Goal: Book appointment/travel/reservation

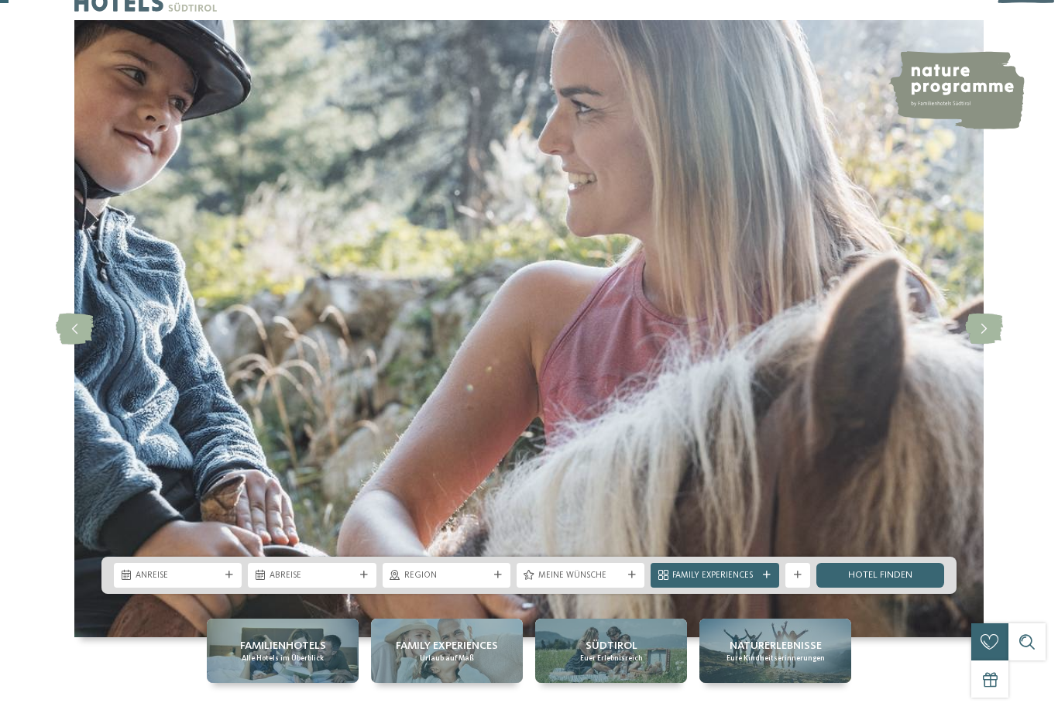
click at [217, 588] on div "Anreise" at bounding box center [178, 575] width 128 height 25
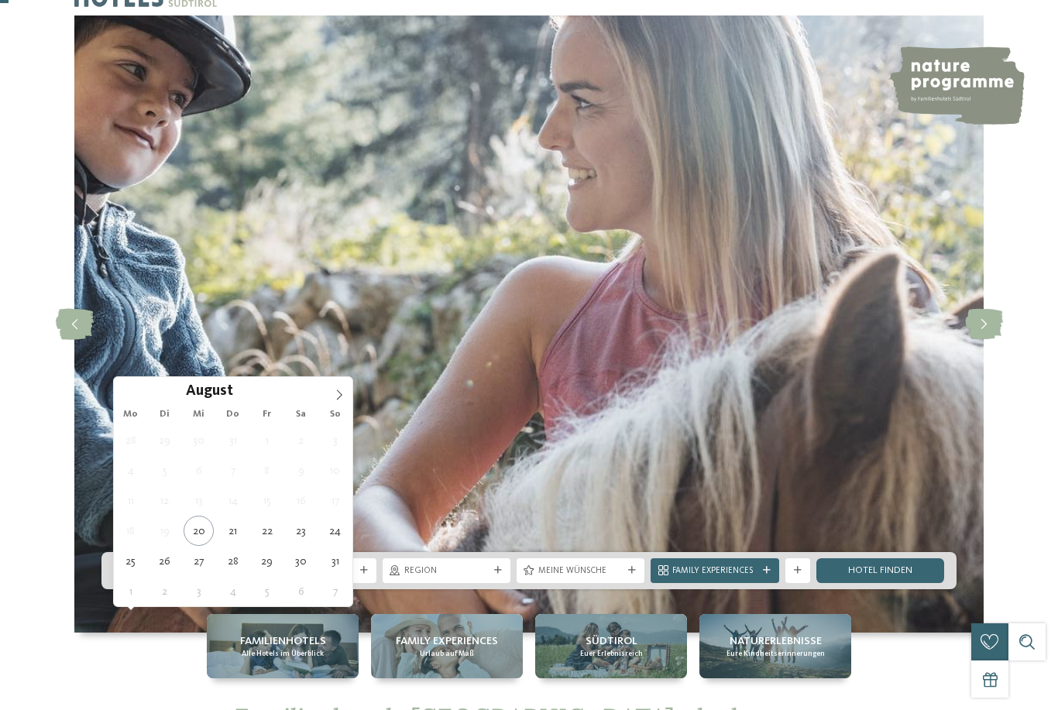
scroll to position [114, 0]
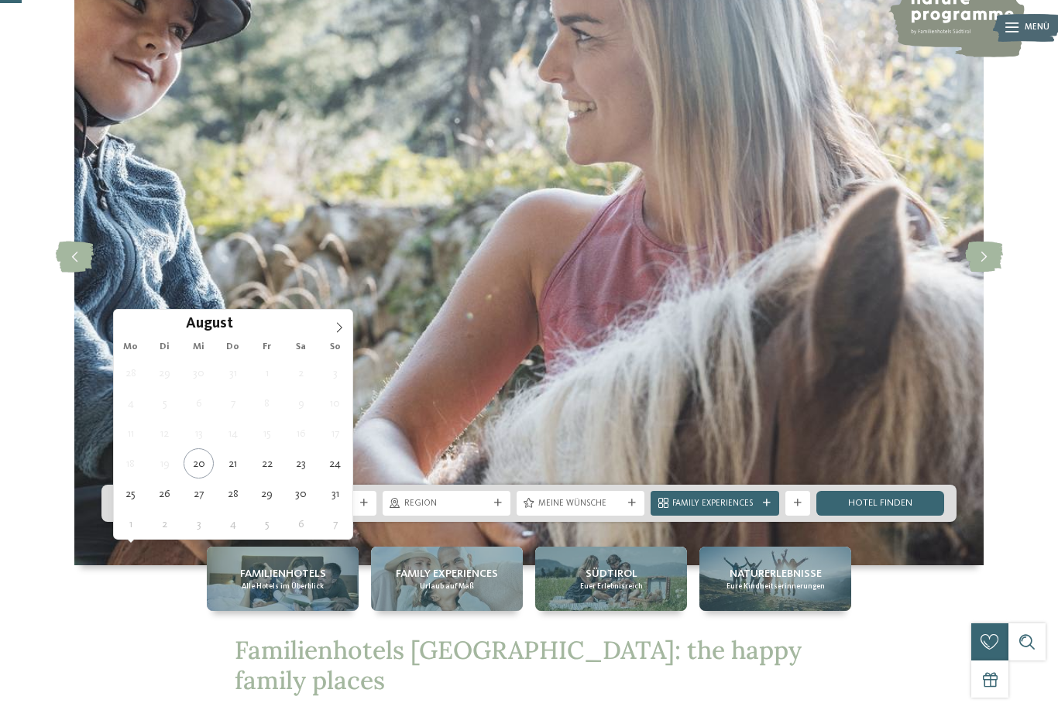
click at [343, 332] on icon at bounding box center [339, 327] width 11 height 11
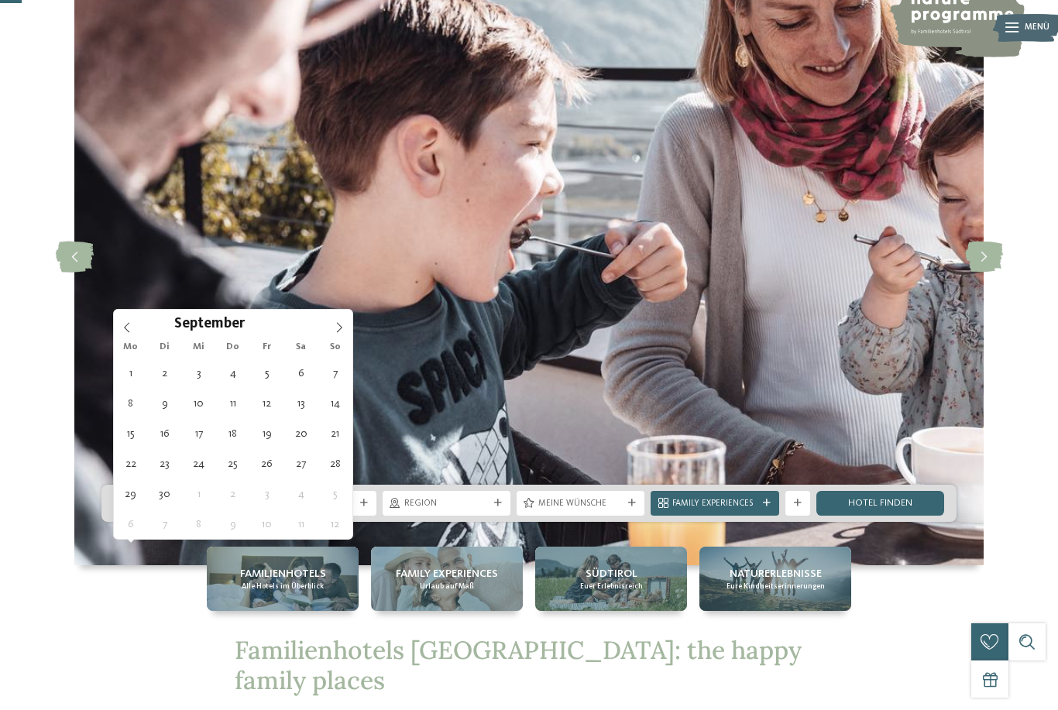
type div "[DATE]"
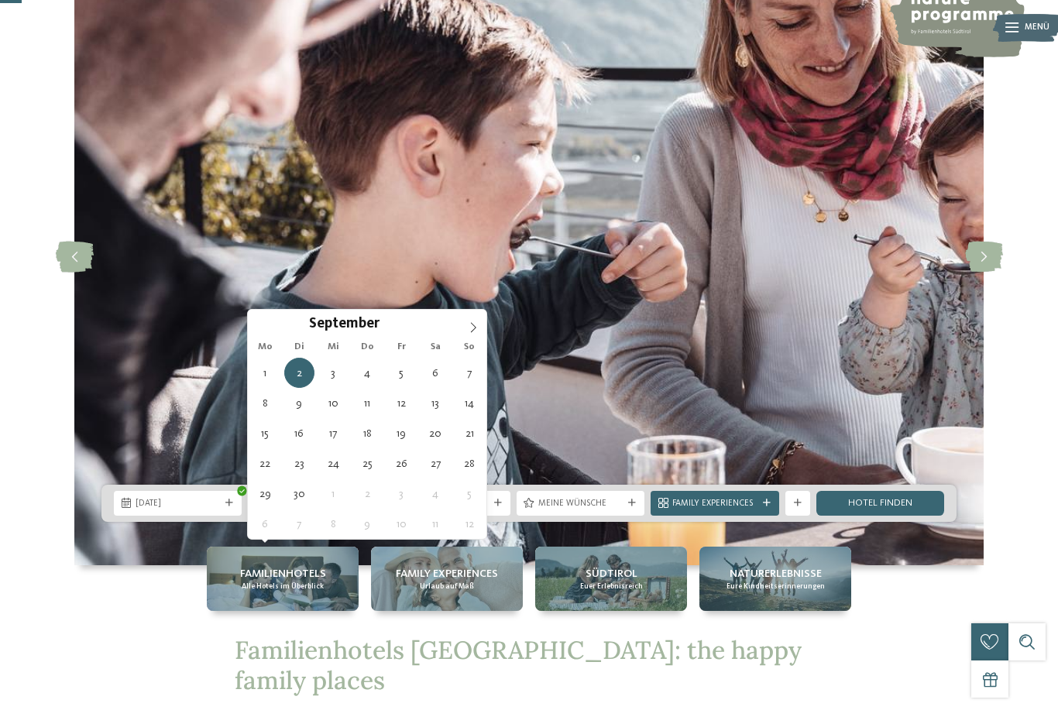
type div "[DATE]"
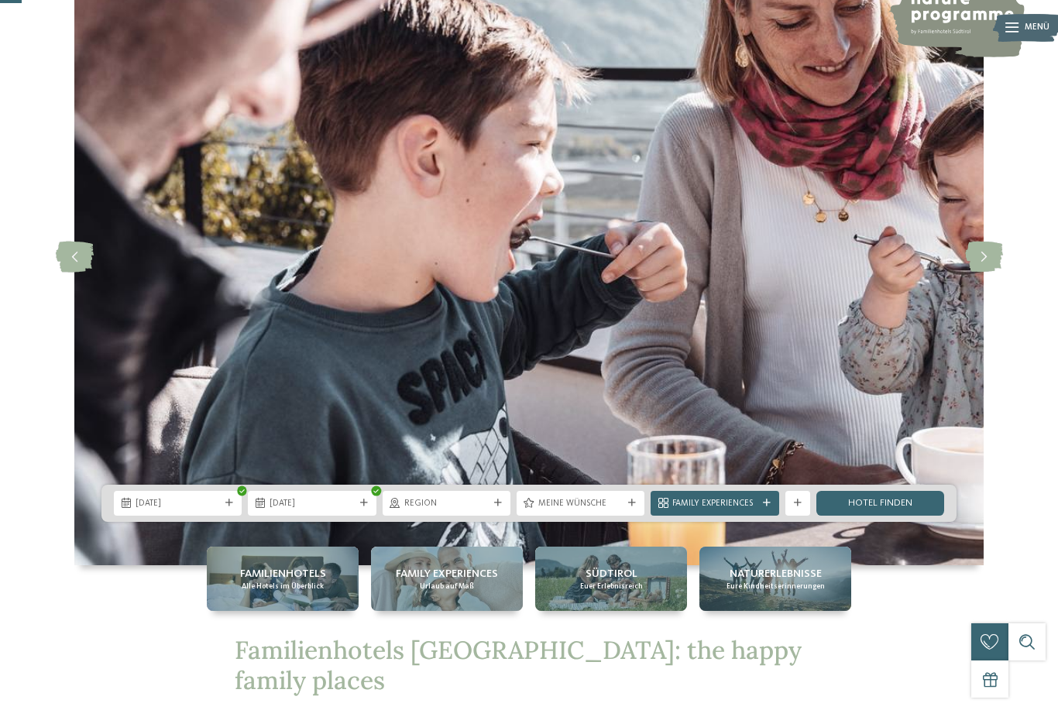
click at [462, 510] on span "Region" at bounding box center [446, 504] width 84 height 12
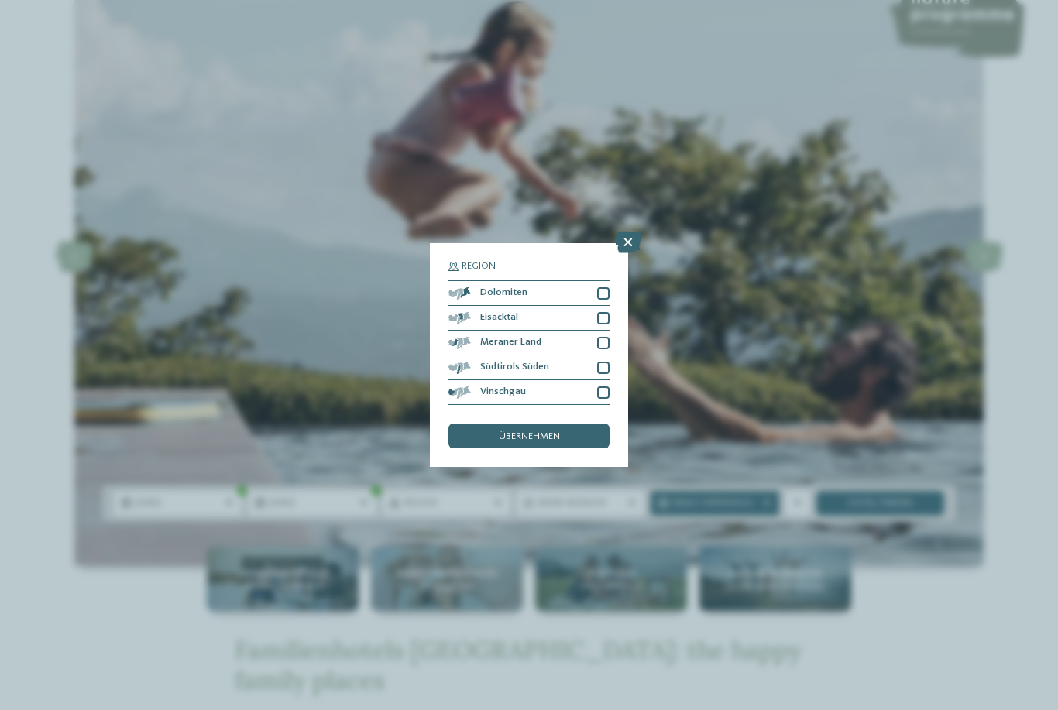
click at [575, 424] on div "übernehmen" at bounding box center [528, 436] width 161 height 25
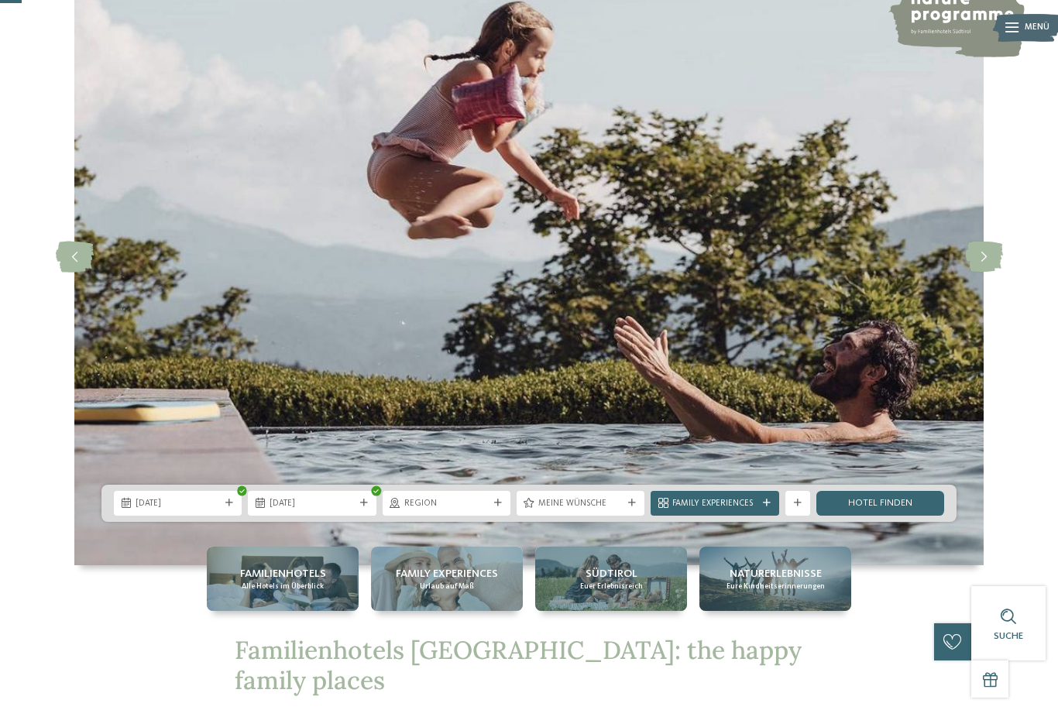
click at [606, 516] on div "Meine Wünsche" at bounding box center [581, 503] width 128 height 25
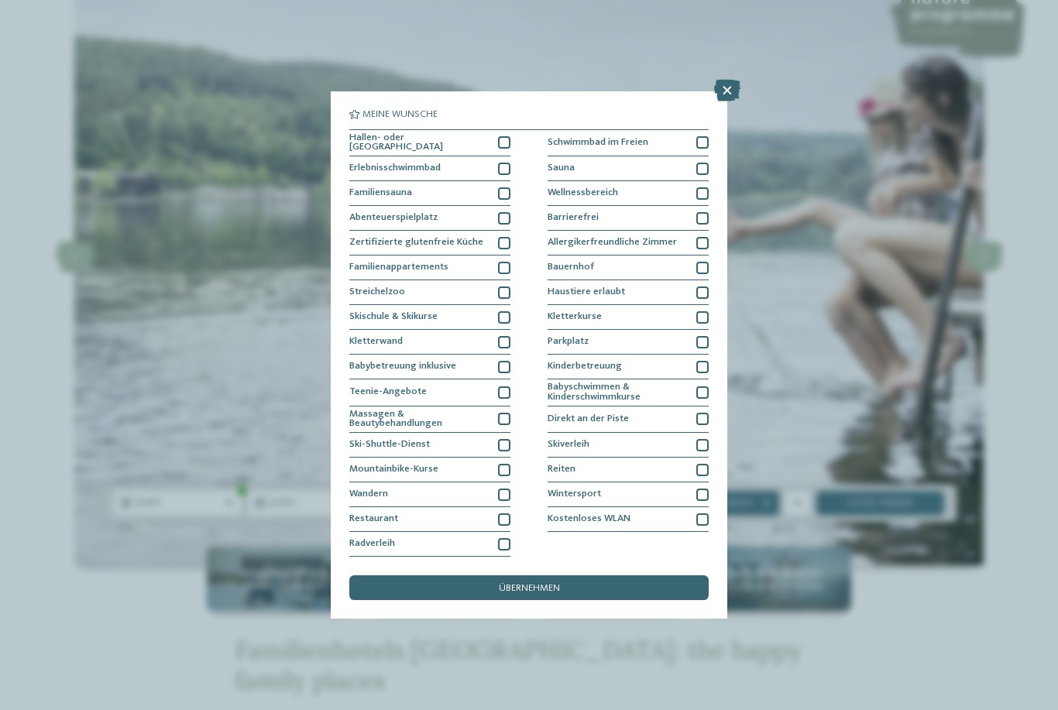
scroll to position [54, 0]
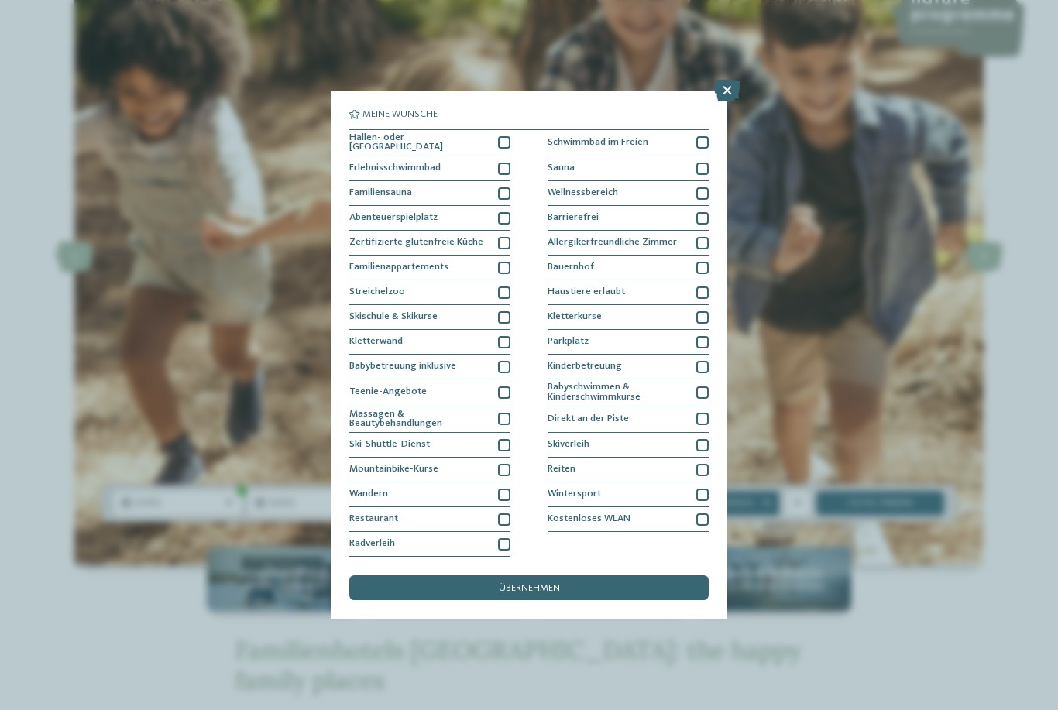
click at [651, 575] on div "übernehmen" at bounding box center [528, 587] width 359 height 25
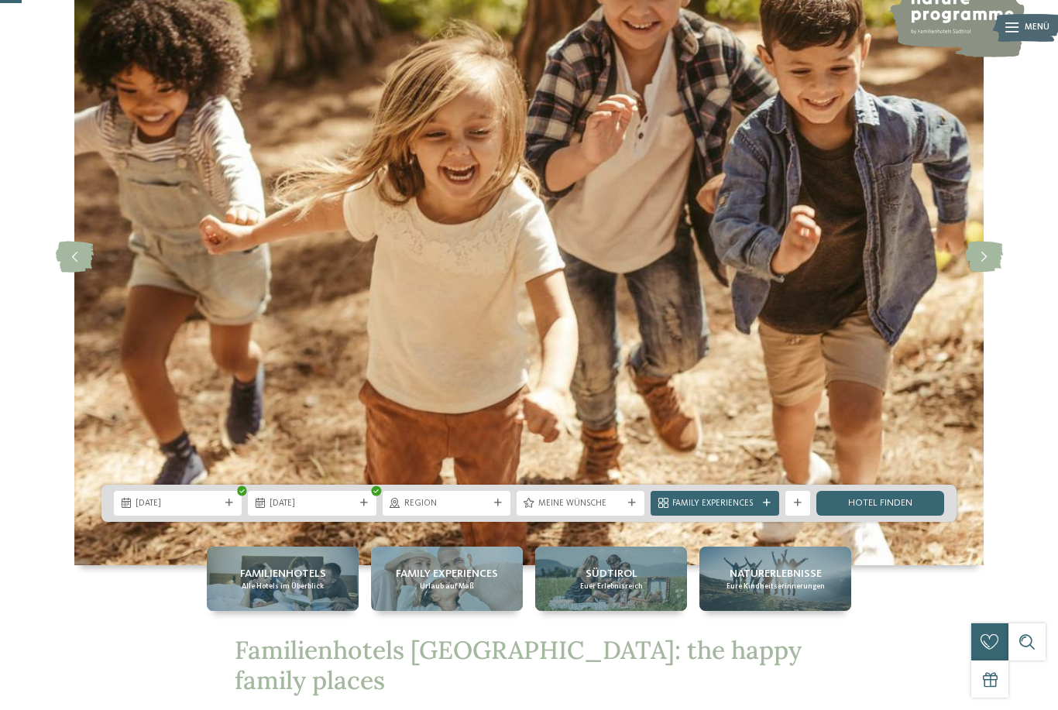
click at [931, 516] on link "Hotel finden" at bounding box center [880, 503] width 128 height 25
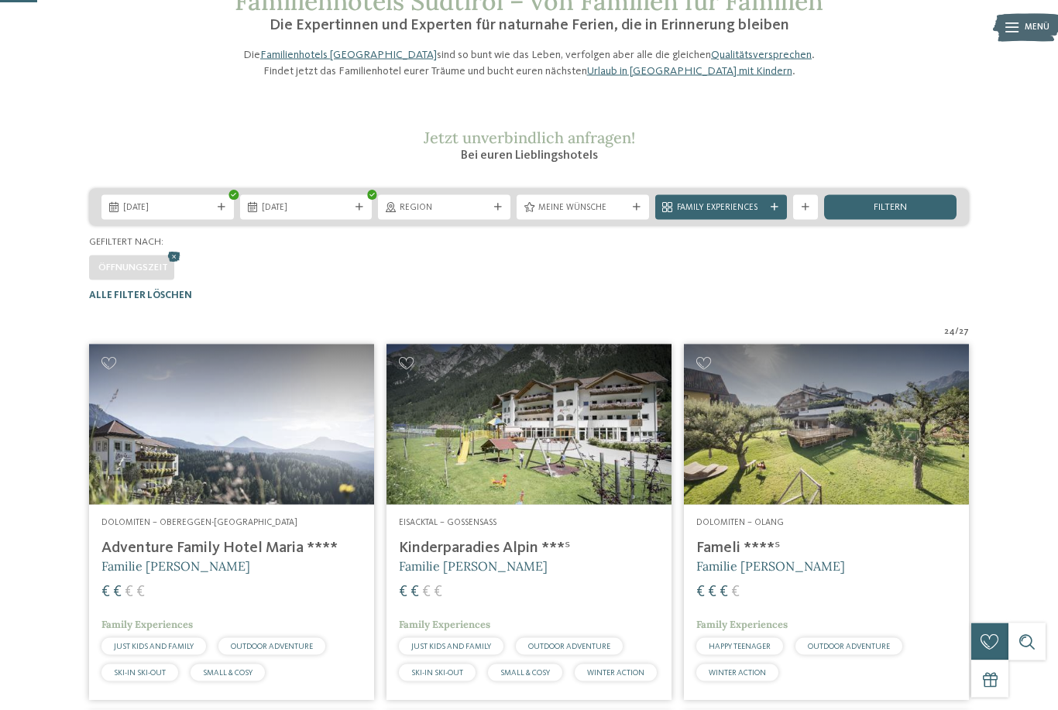
scroll to position [70, 0]
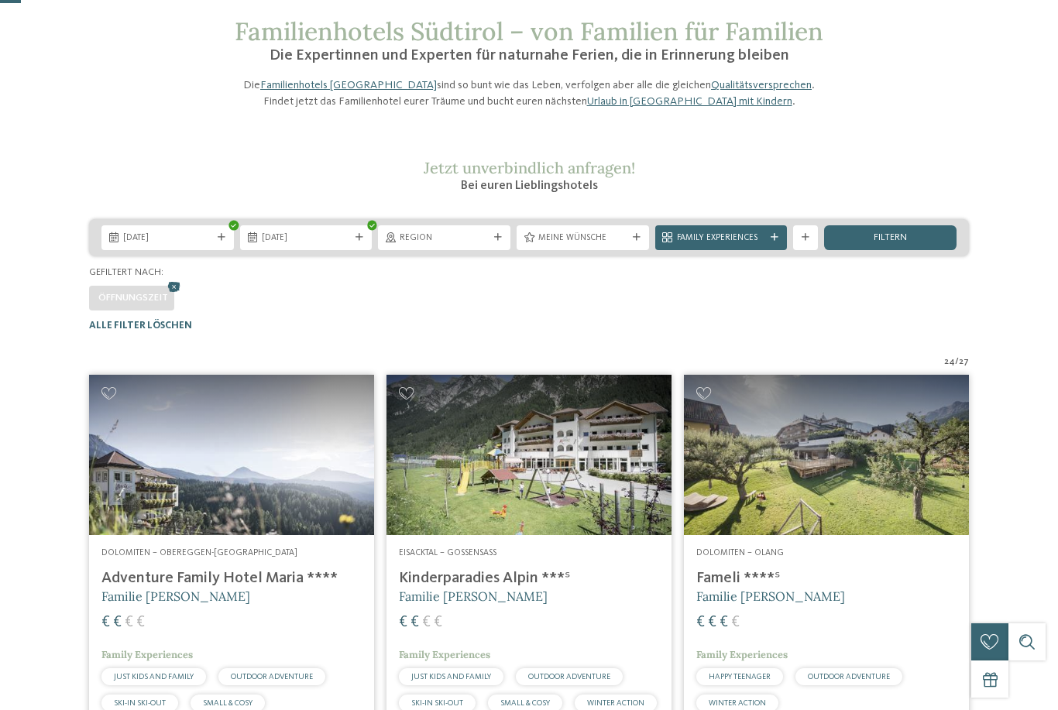
click at [926, 250] on div "filtern" at bounding box center [890, 237] width 132 height 25
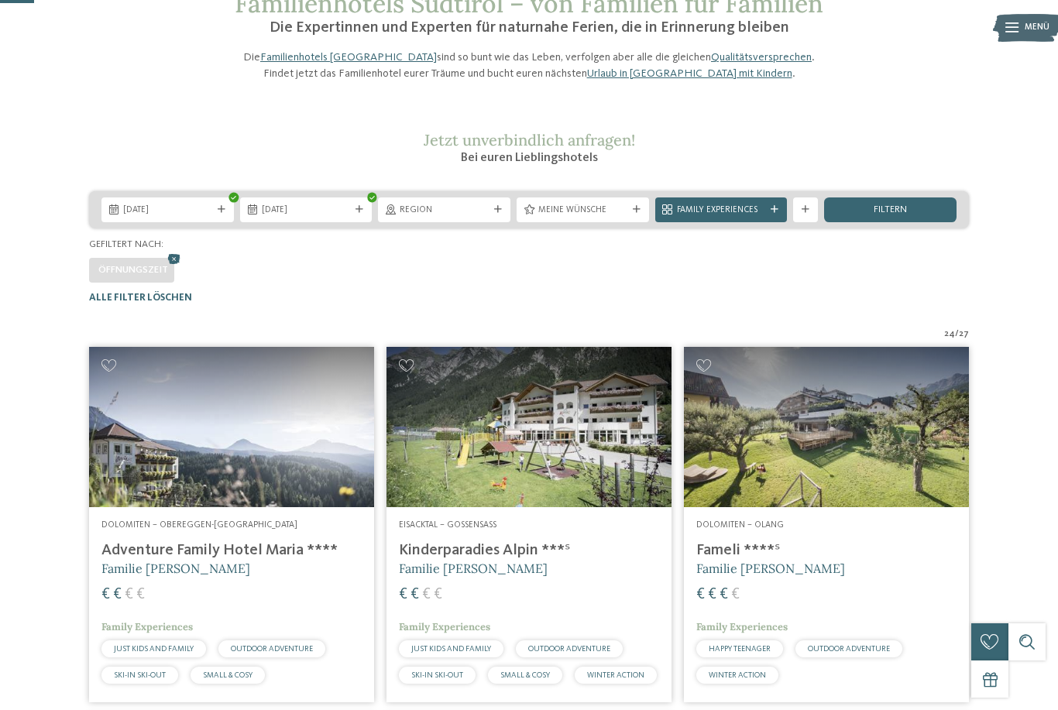
scroll to position [0, 0]
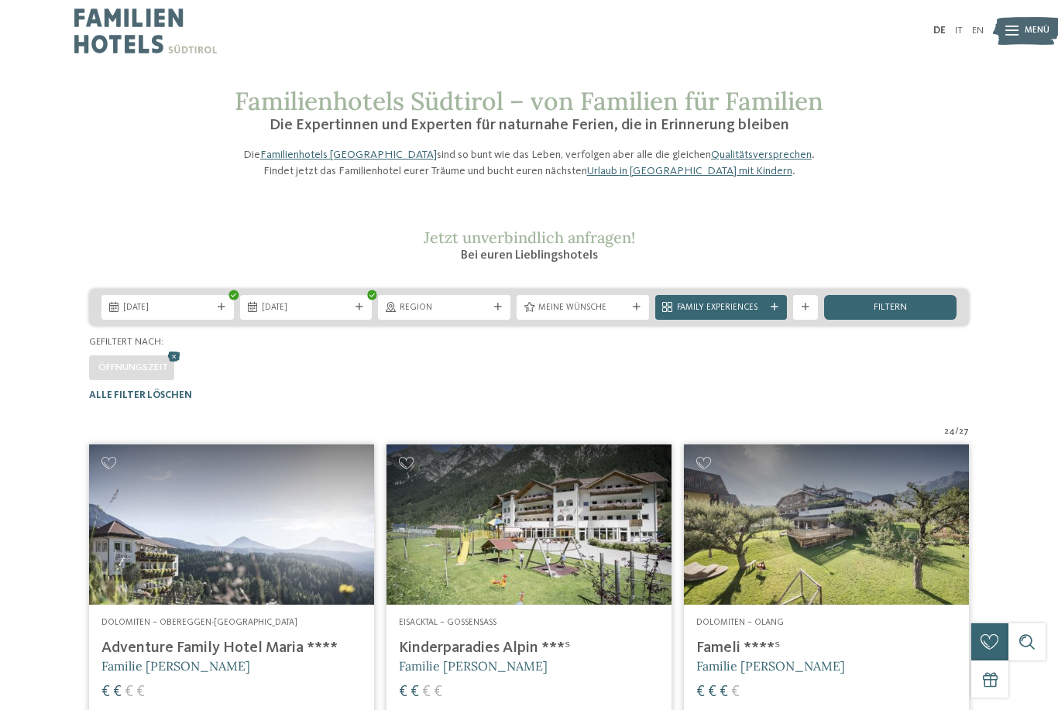
click at [764, 314] on span "Family Experiences" at bounding box center [721, 308] width 89 height 12
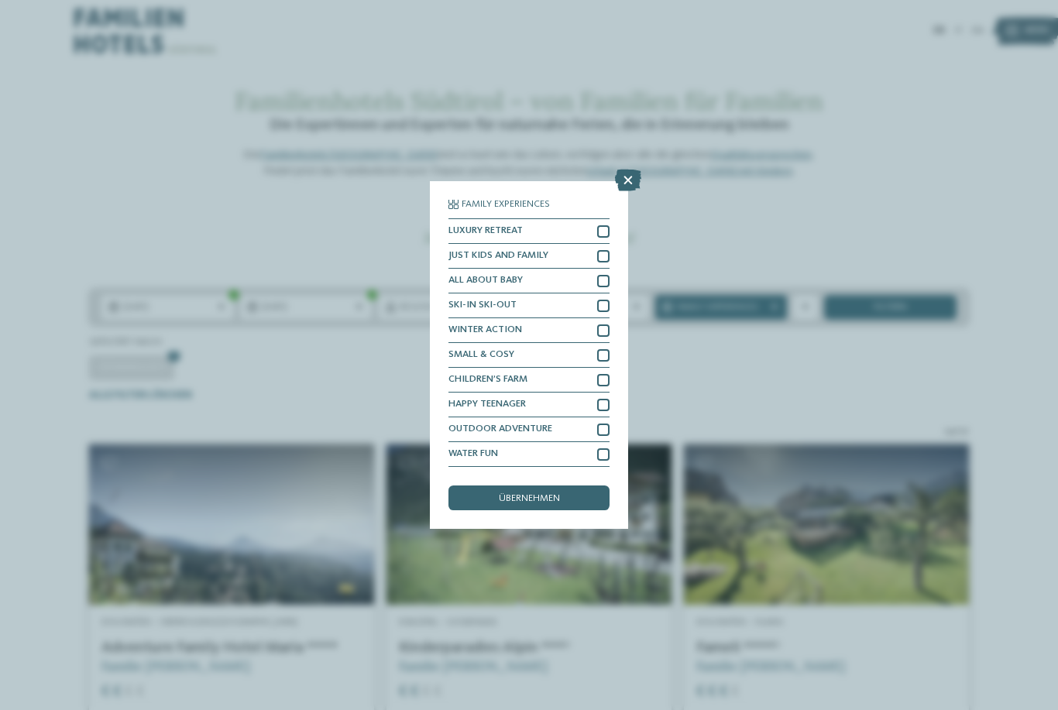
click at [781, 408] on div "Family Experiences LUXURY RETREAT JUST KIDS AND FAMILY" at bounding box center [529, 355] width 1058 height 710
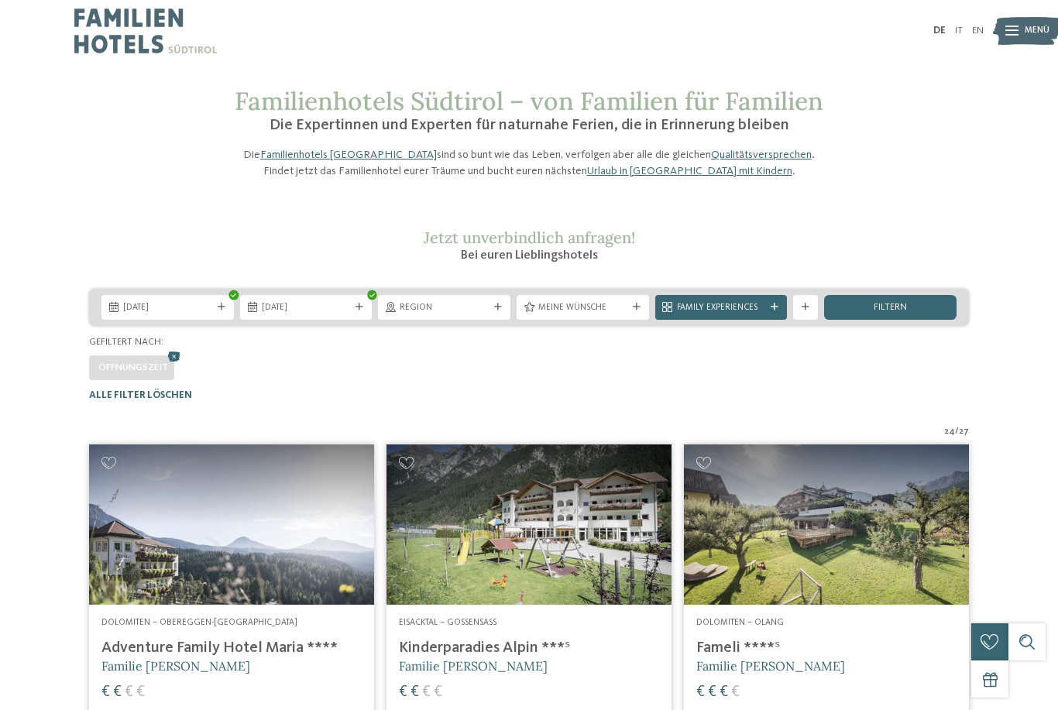
click at [568, 320] on div "Meine Wünsche" at bounding box center [583, 307] width 132 height 25
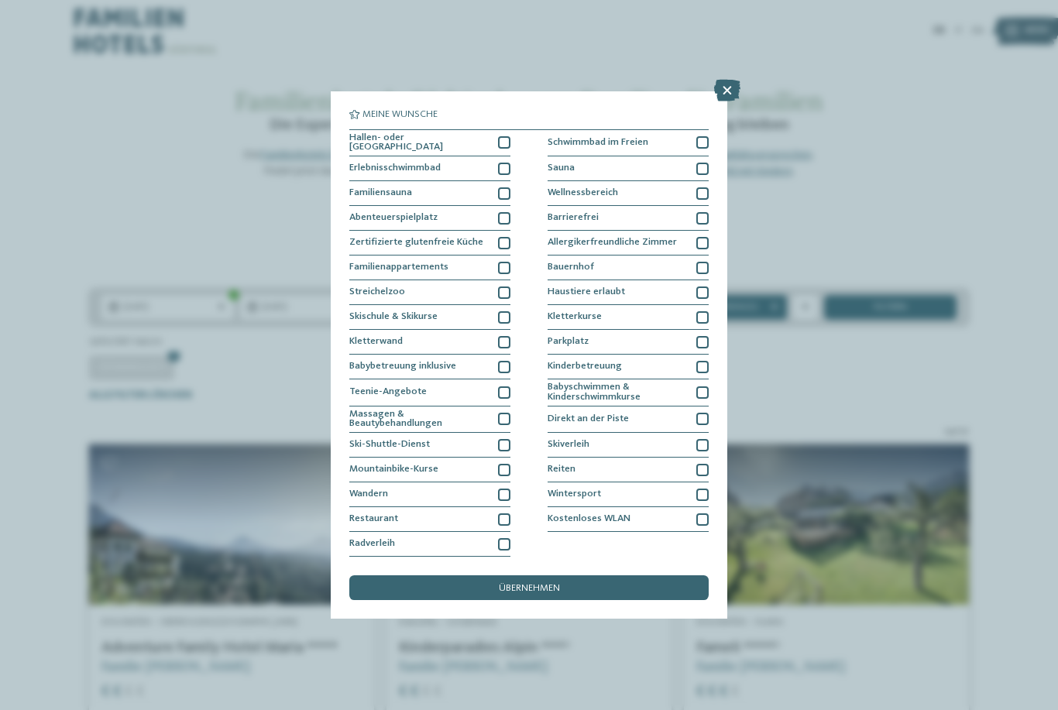
click at [508, 386] on div at bounding box center [504, 392] width 12 height 12
click at [411, 575] on div "übernehmen" at bounding box center [528, 587] width 359 height 25
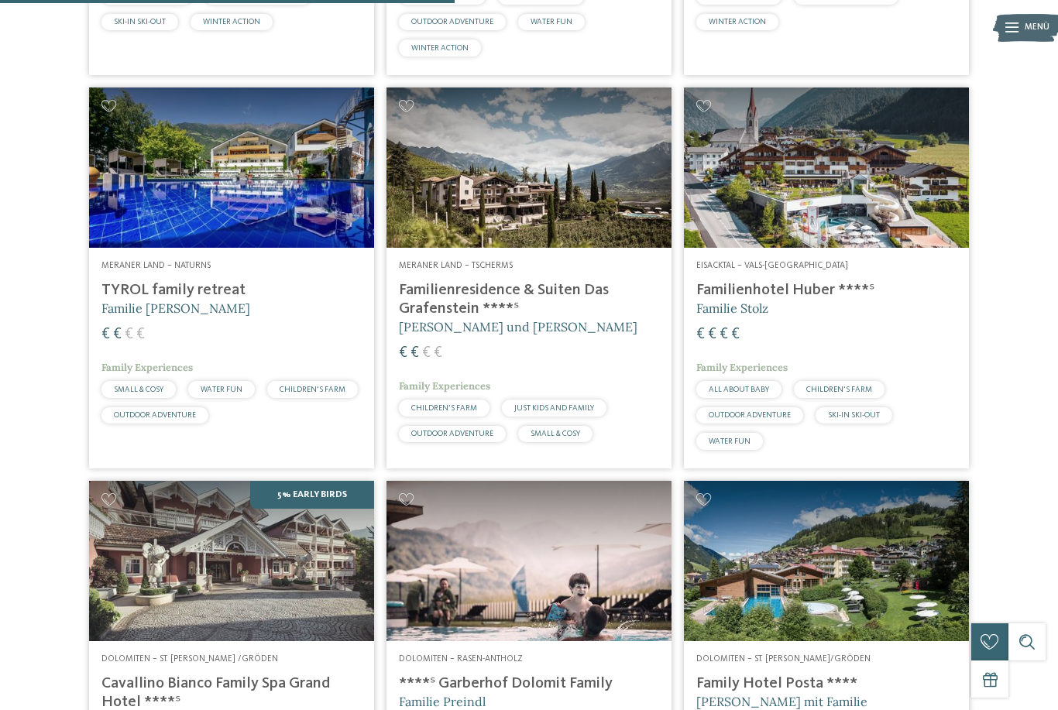
scroll to position [1152, 0]
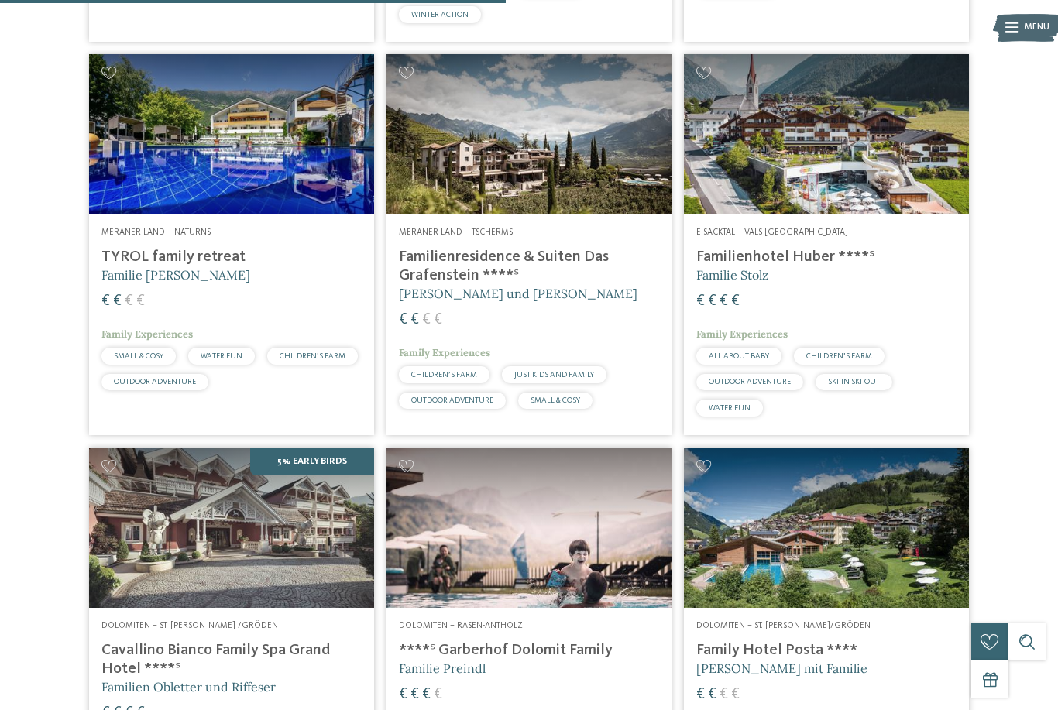
click at [513, 301] on span "[PERSON_NAME] und [PERSON_NAME]" at bounding box center [518, 293] width 239 height 15
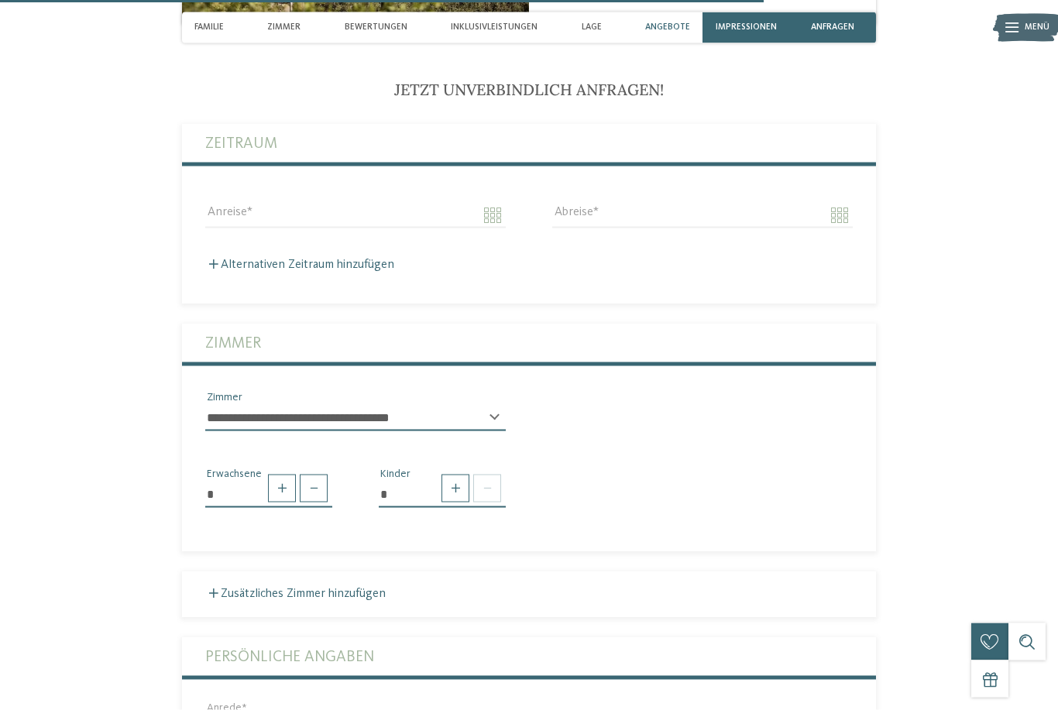
scroll to position [2872, 0]
click at [500, 228] on input "Anreise" at bounding box center [355, 214] width 301 height 26
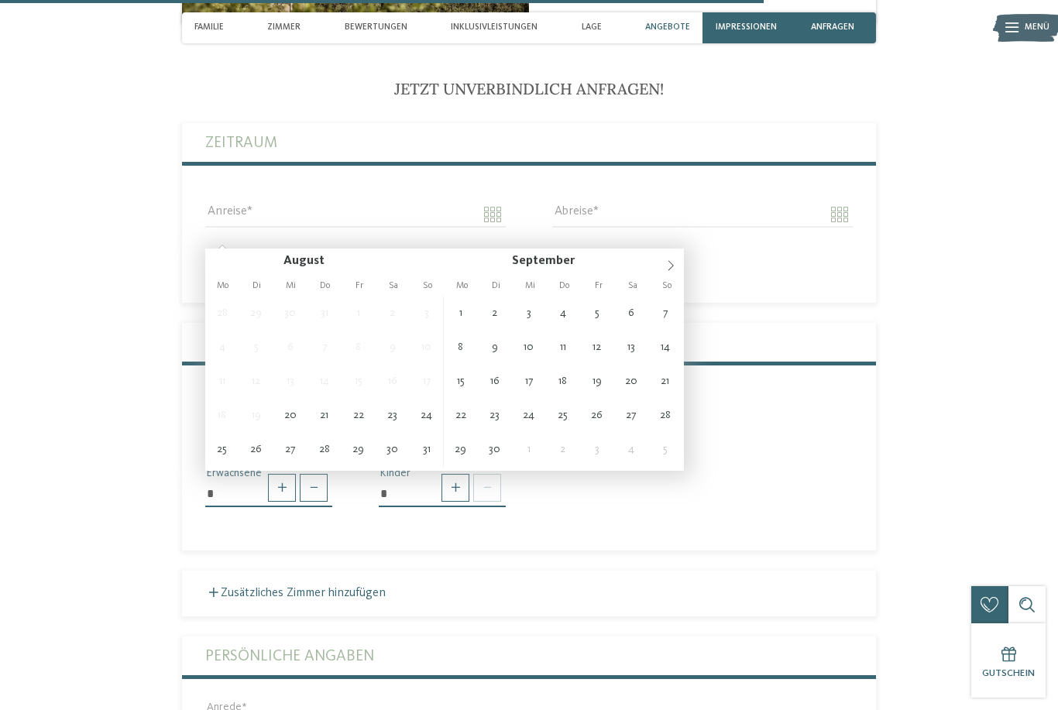
type input "**********"
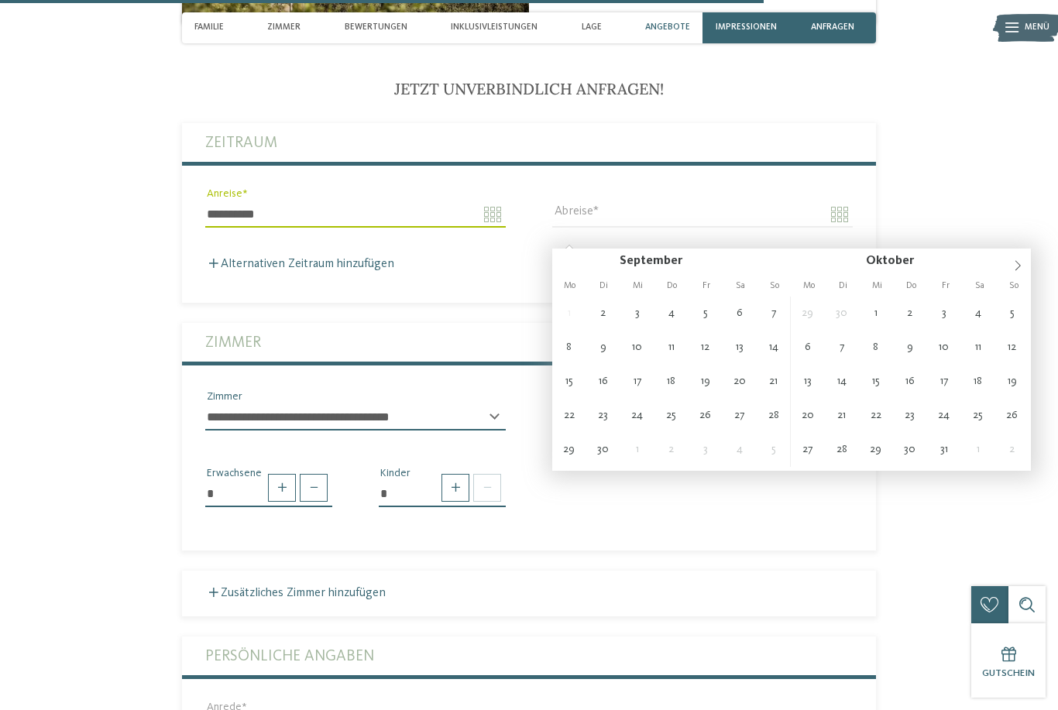
type input "**********"
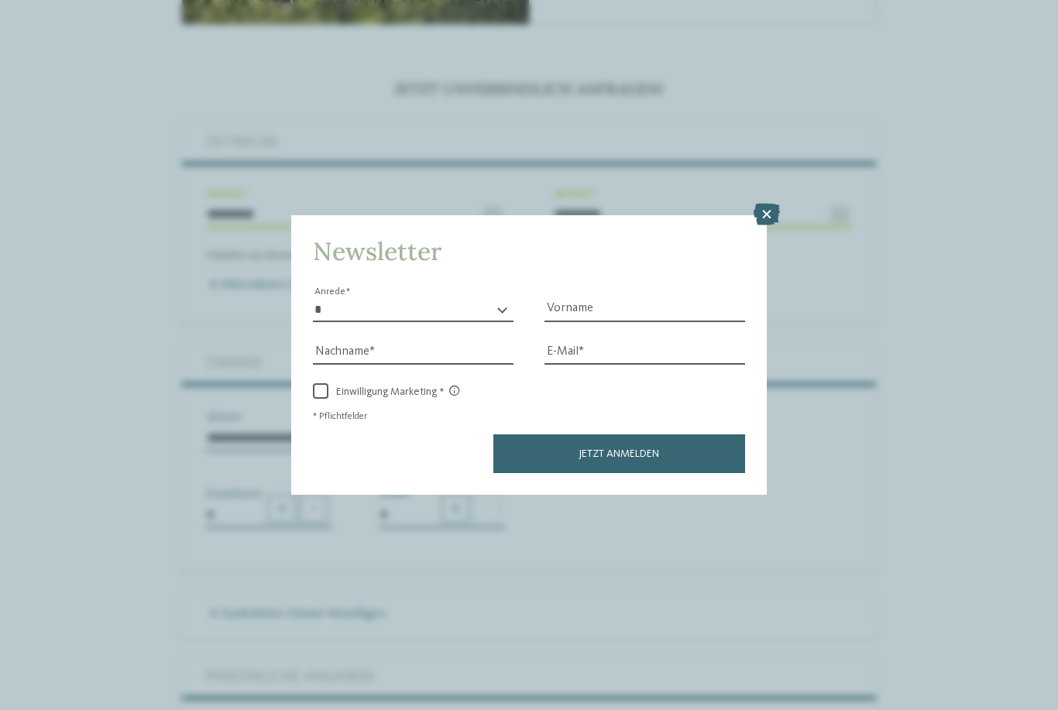
click at [764, 204] on icon at bounding box center [767, 215] width 26 height 22
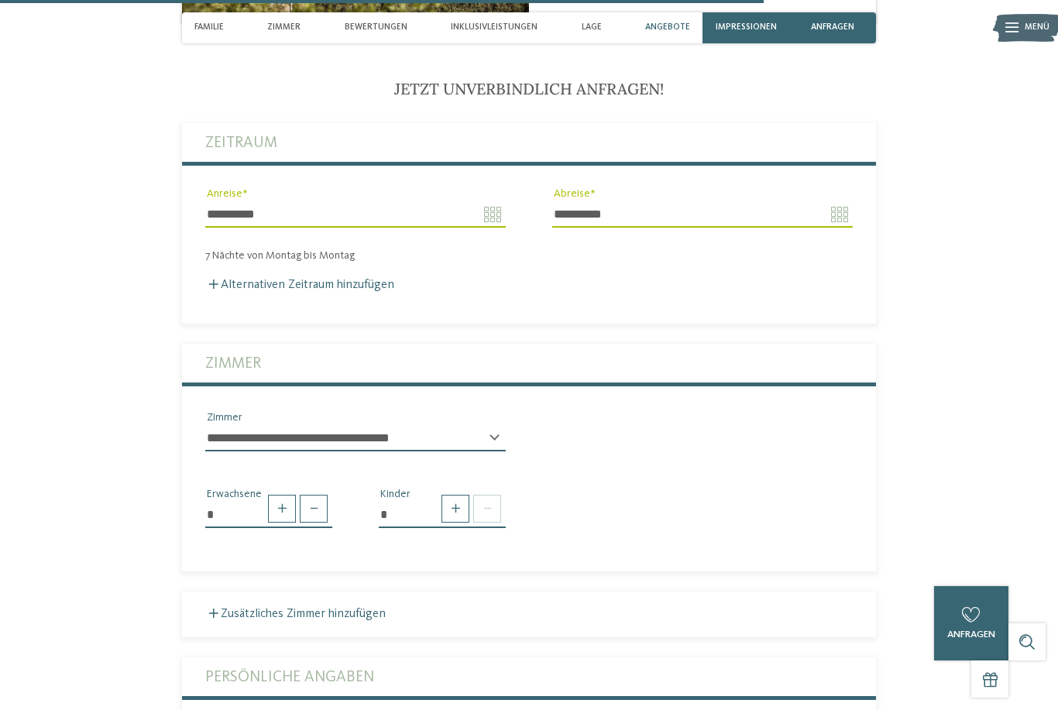
click at [459, 452] on select "**********" at bounding box center [355, 438] width 301 height 26
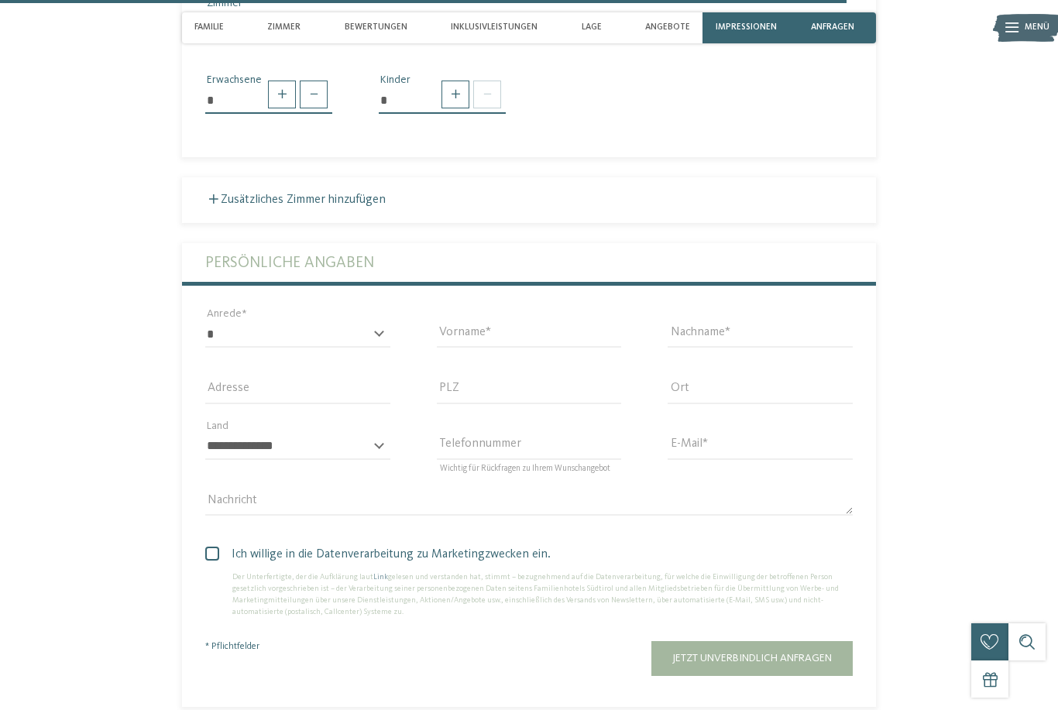
scroll to position [3184, 0]
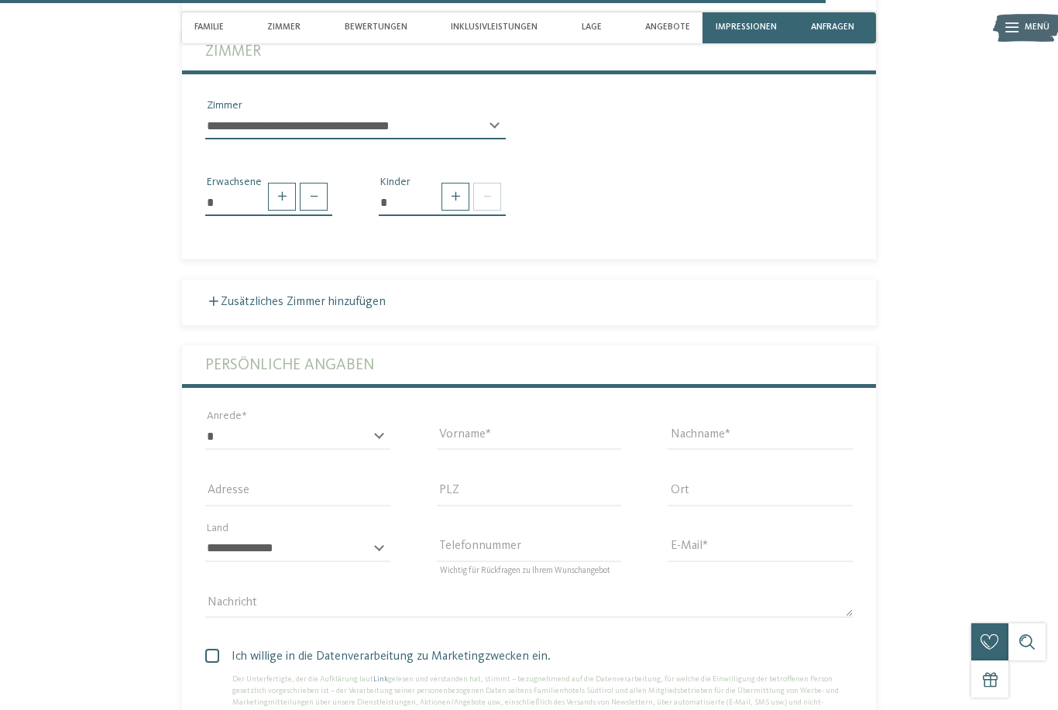
click at [455, 211] on span at bounding box center [455, 197] width 28 height 28
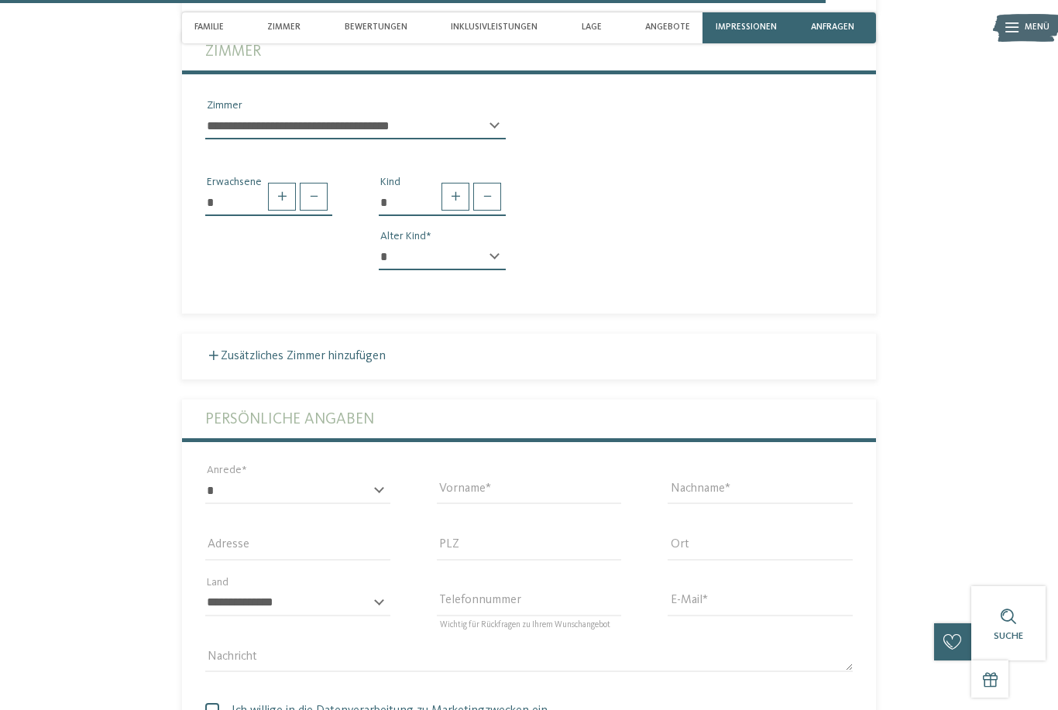
click at [457, 211] on span at bounding box center [455, 197] width 28 height 28
type input "*"
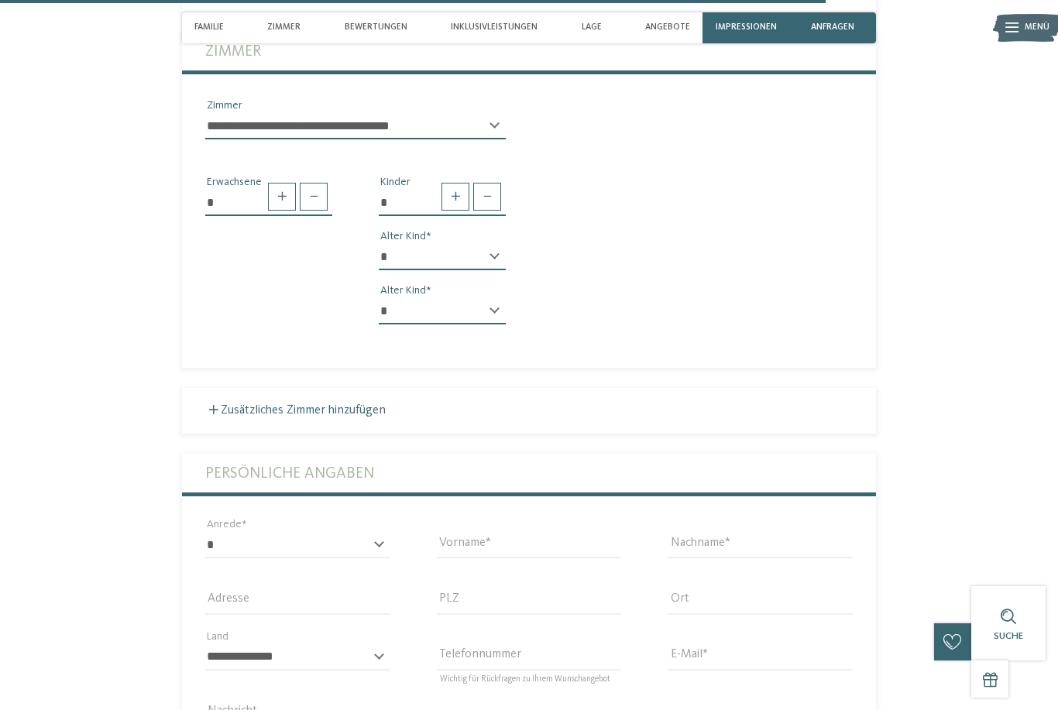
click at [483, 270] on select "* * * * * * * * * * * ** ** ** ** ** ** ** **" at bounding box center [442, 257] width 127 height 26
select select "**"
click at [487, 325] on select "* * * * * * * * * * * ** ** ** ** ** ** ** **" at bounding box center [442, 311] width 127 height 26
select select "*"
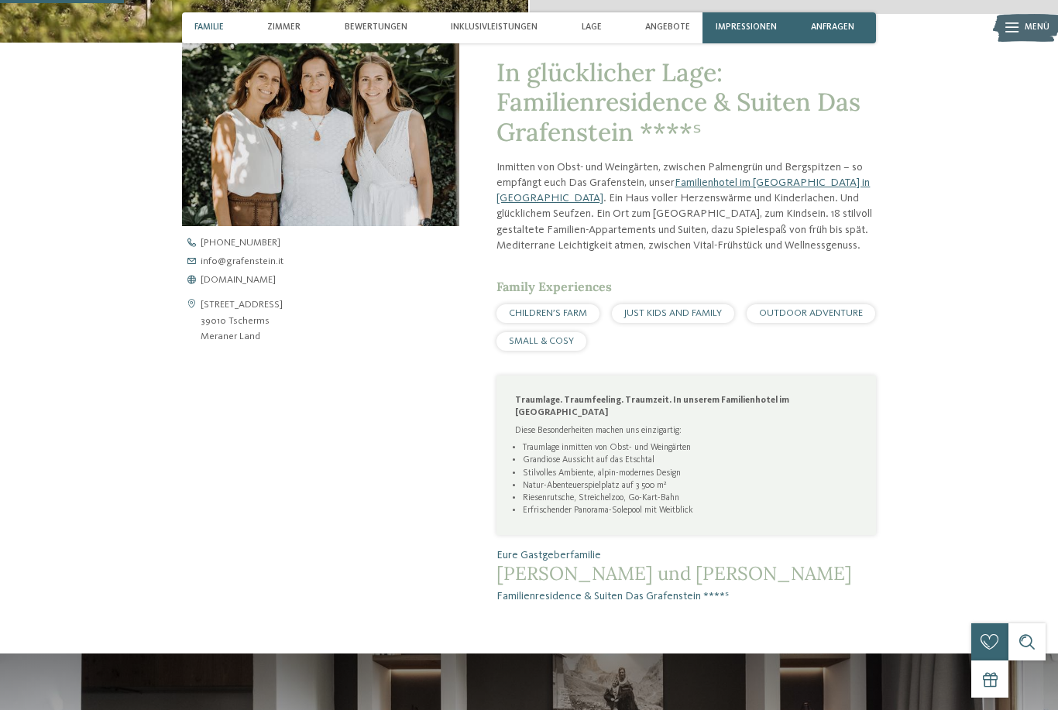
scroll to position [491, 0]
